Goal: Use online tool/utility: Utilize a website feature to perform a specific function

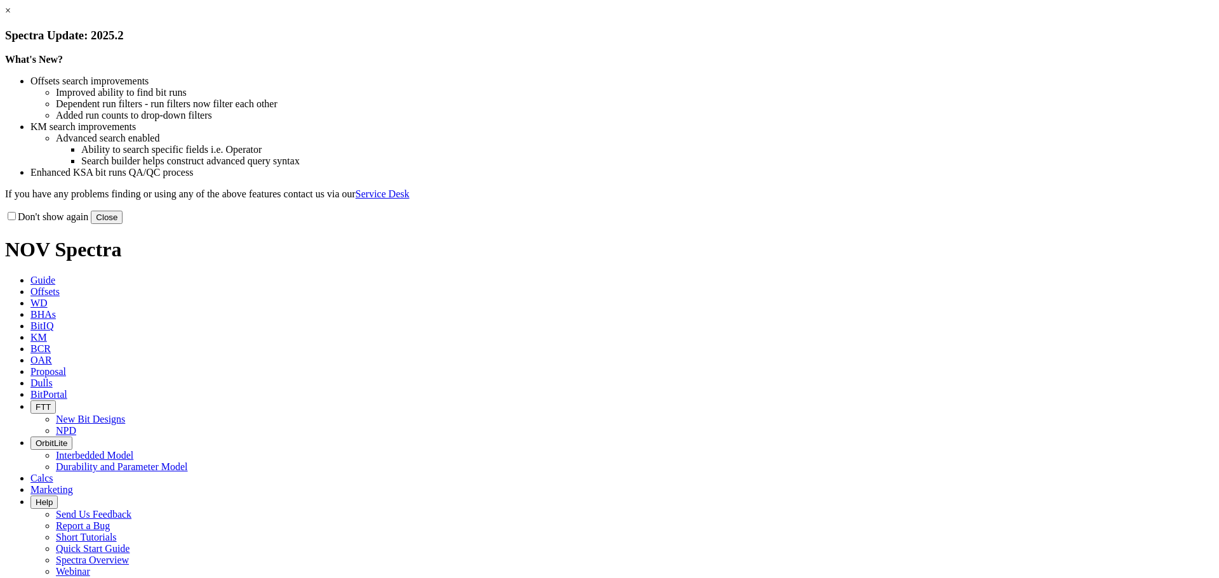
click at [11, 16] on link "×" at bounding box center [8, 10] width 6 height 11
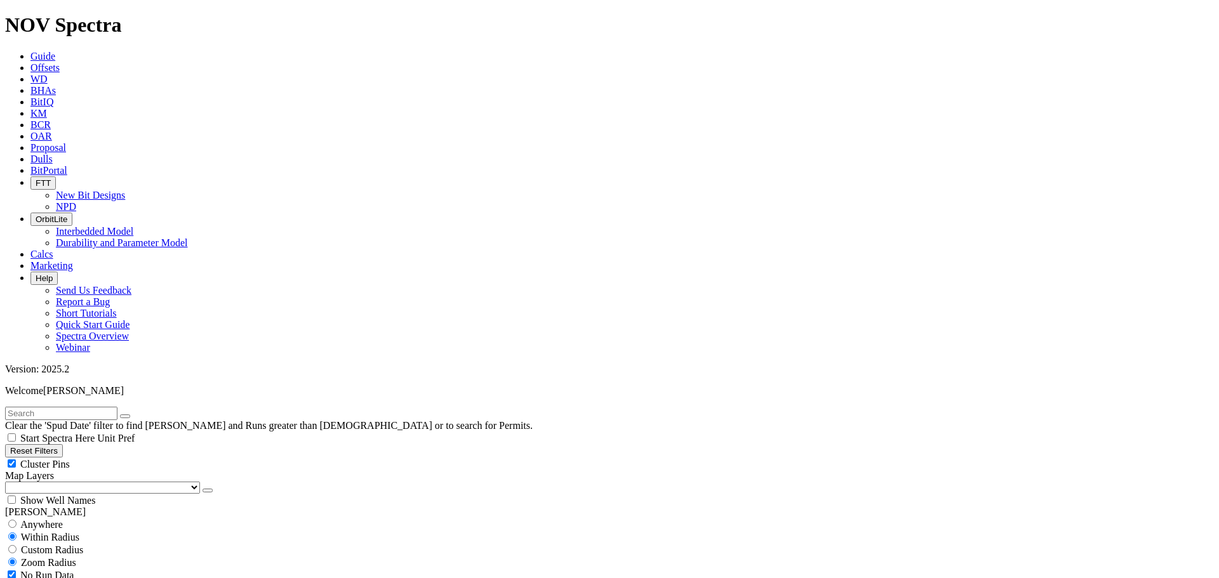
click at [63, 444] on button "Reset Filters" at bounding box center [34, 450] width 58 height 13
type input "[DATE]"
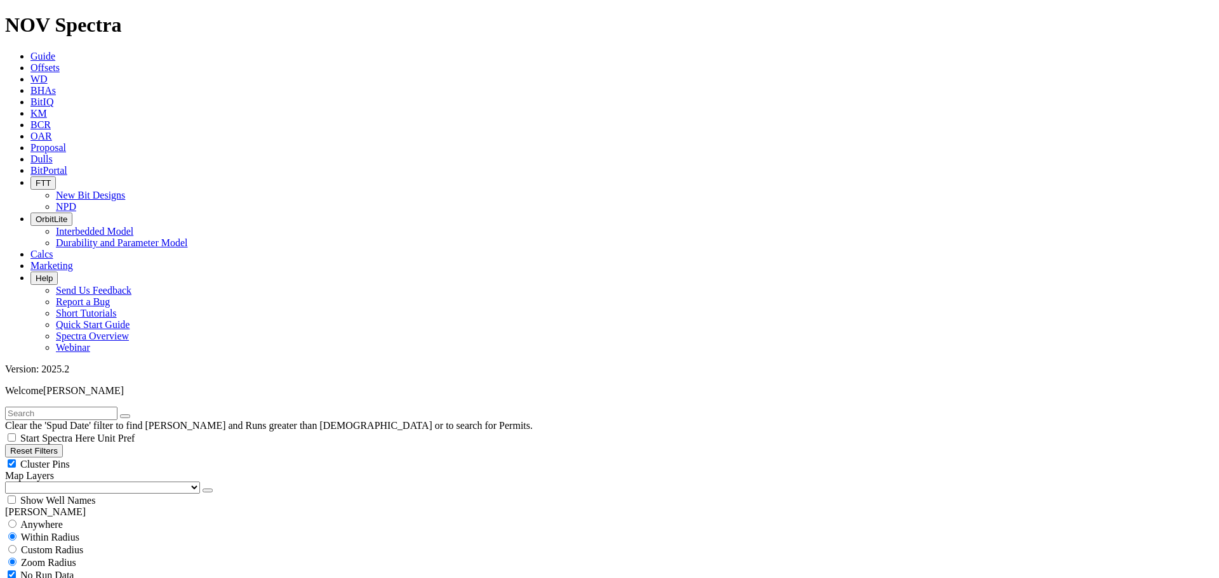
select select "6.125"
checkbox input "false"
select select "? number:6.125 ?"
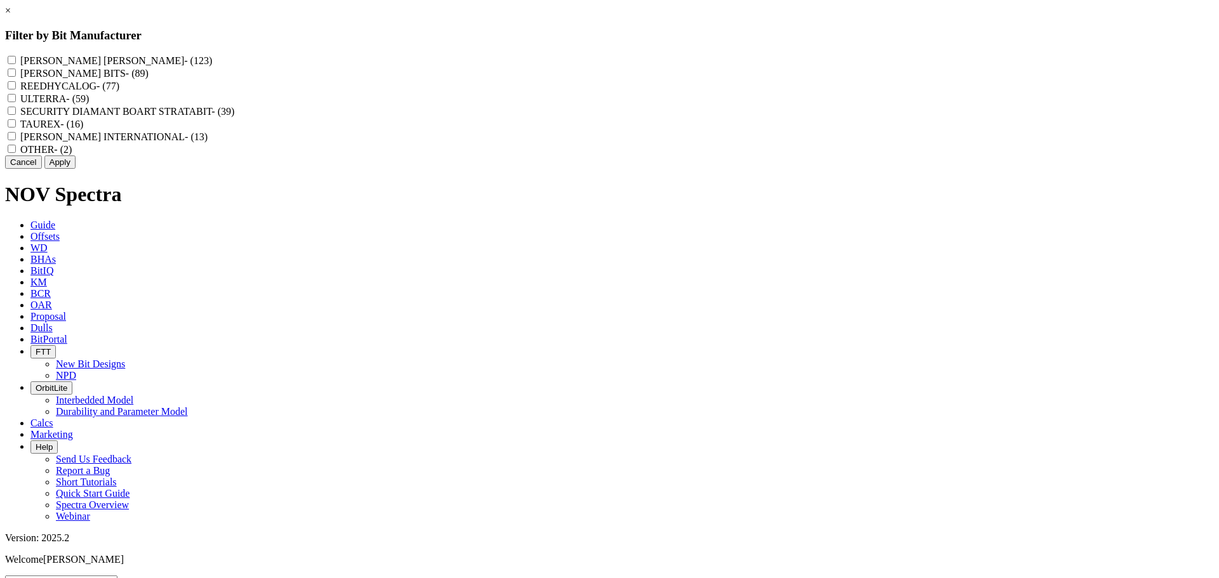
click at [119, 91] on label "REEDHYCALOG - (77)" at bounding box center [69, 86] width 99 height 11
click at [16, 90] on input "REEDHYCALOG - (77)" at bounding box center [12, 85] width 8 height 8
checkbox input "true"
click at [76, 169] on button "Apply" at bounding box center [59, 162] width 31 height 13
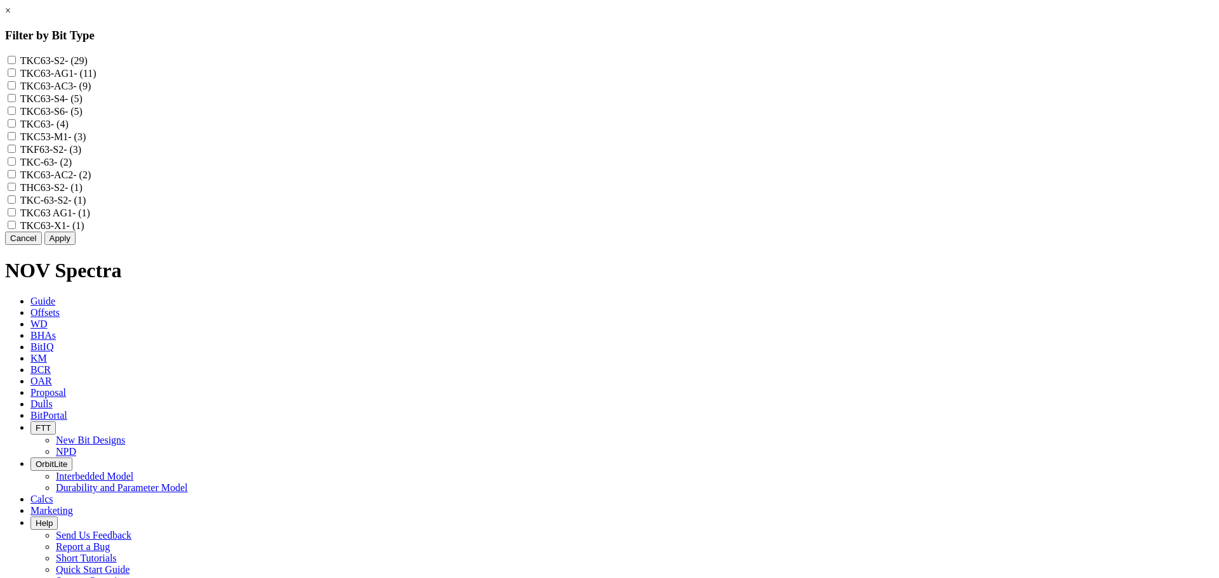
click at [16, 140] on input "TKC53-M1 - (3)" at bounding box center [12, 136] width 8 height 8
checkbox input "true"
click at [76, 245] on button "Apply" at bounding box center [59, 238] width 31 height 13
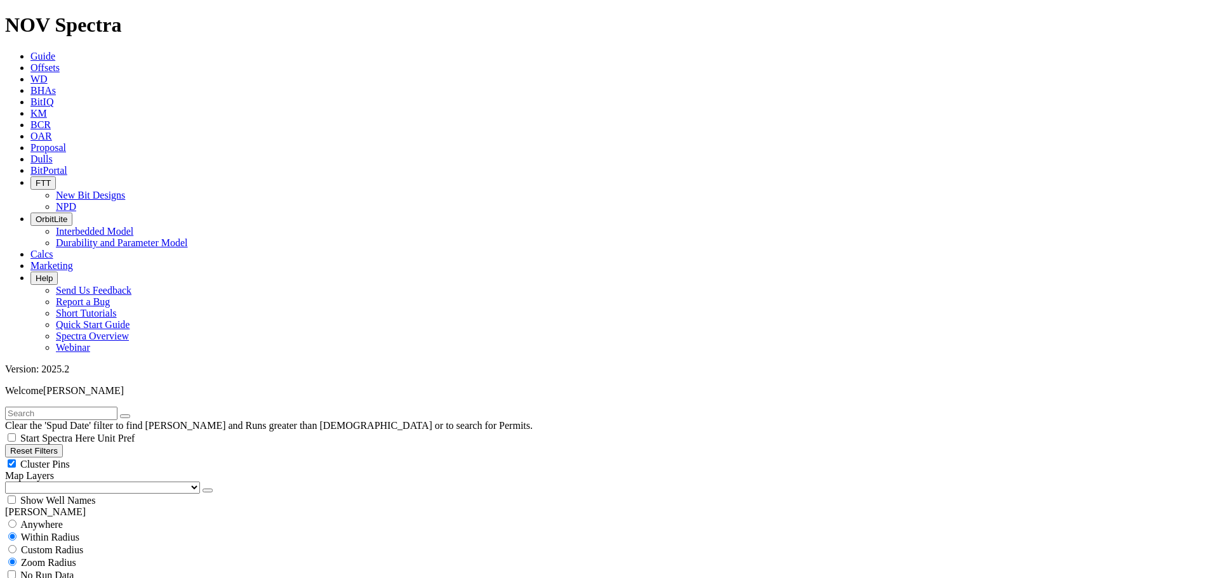
type input "[DATE]"
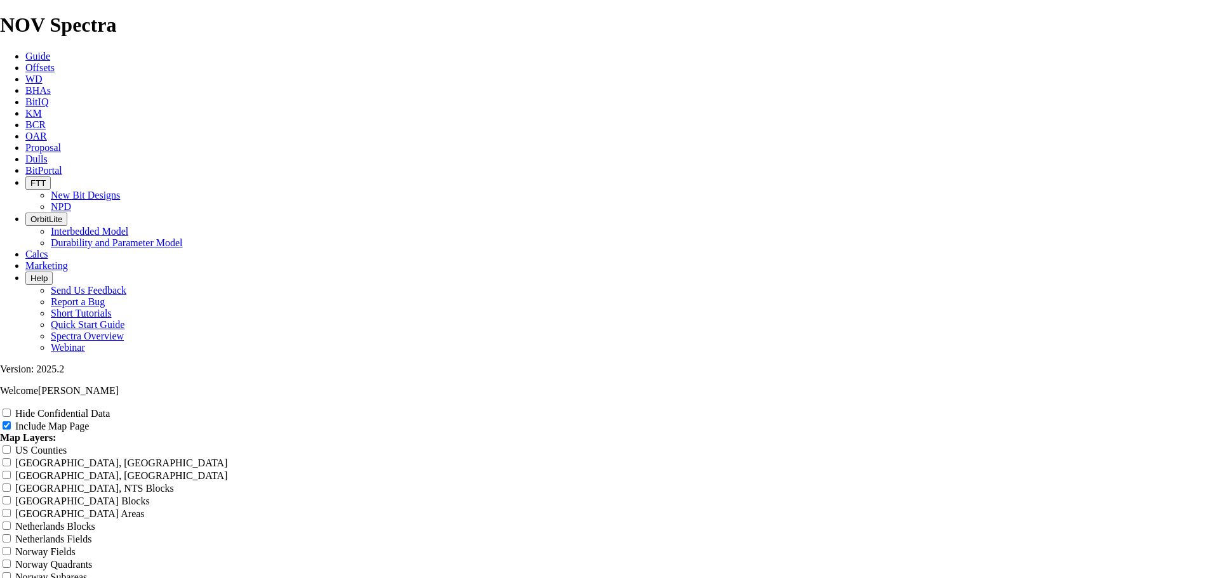
scroll to position [1669, 0]
